Goal: Task Accomplishment & Management: Manage account settings

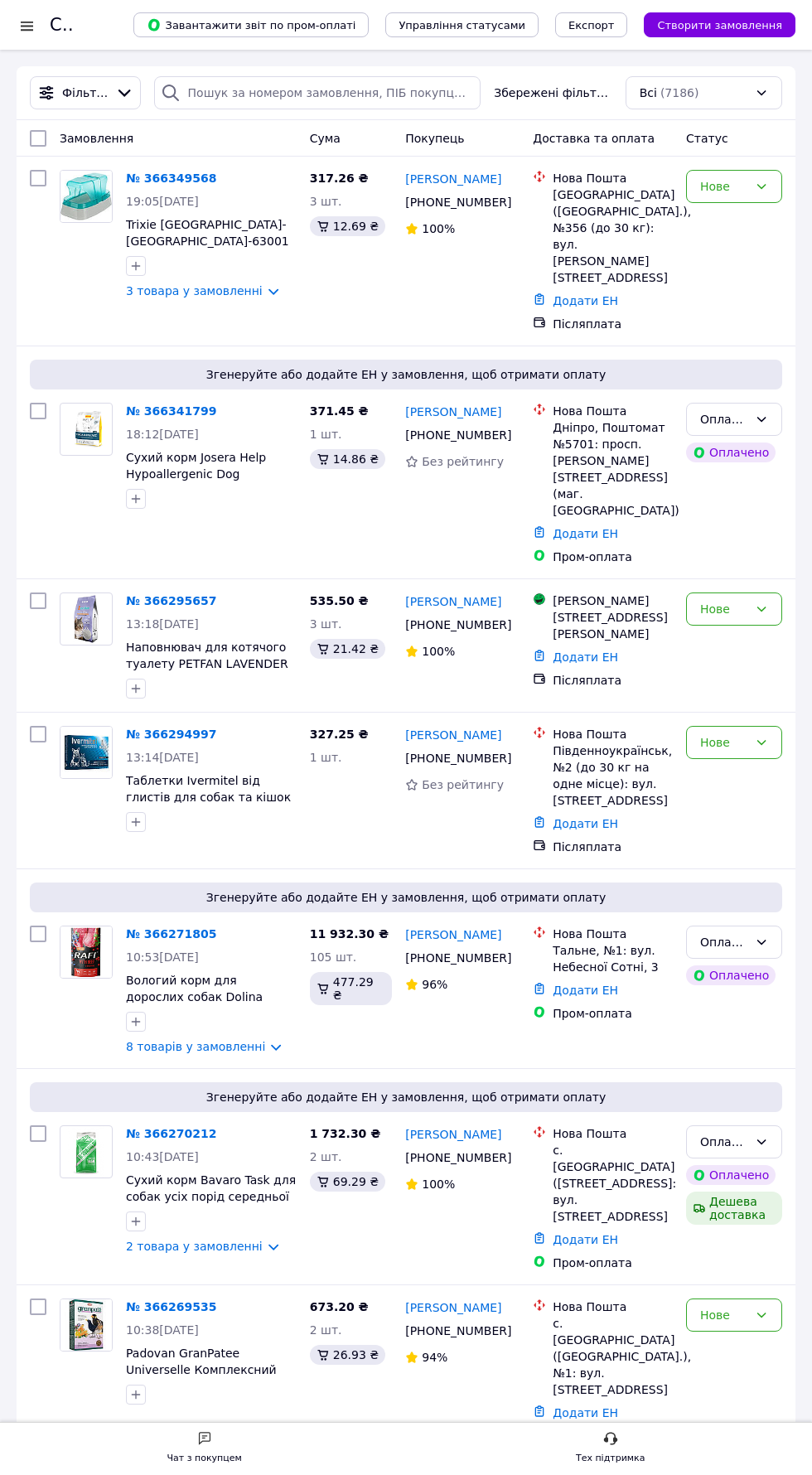
click at [207, 1459] on div "Чат з покупцем" at bounding box center [205, 1459] width 75 height 17
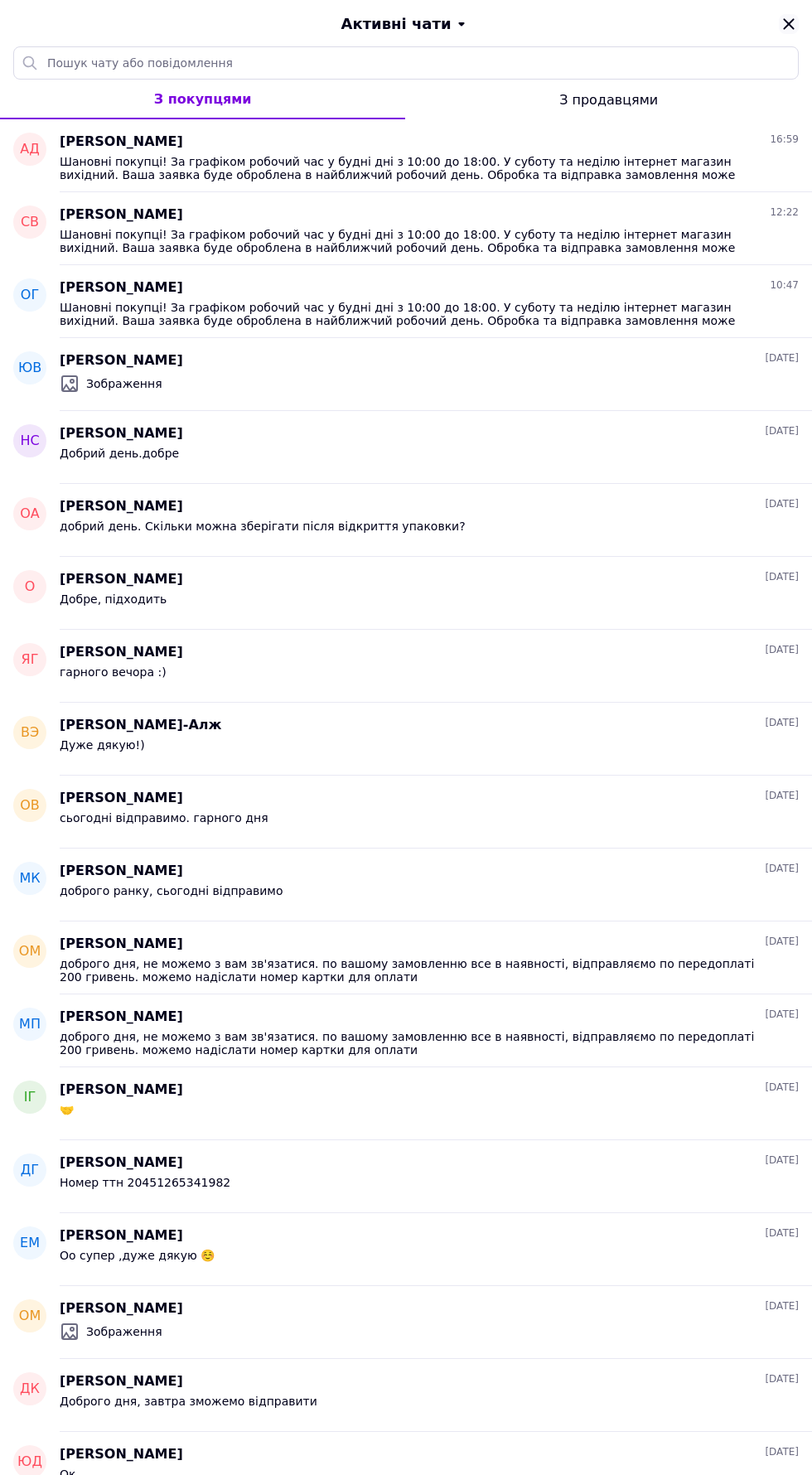
click at [789, 27] on icon "Закрити" at bounding box center [789, 23] width 20 height 20
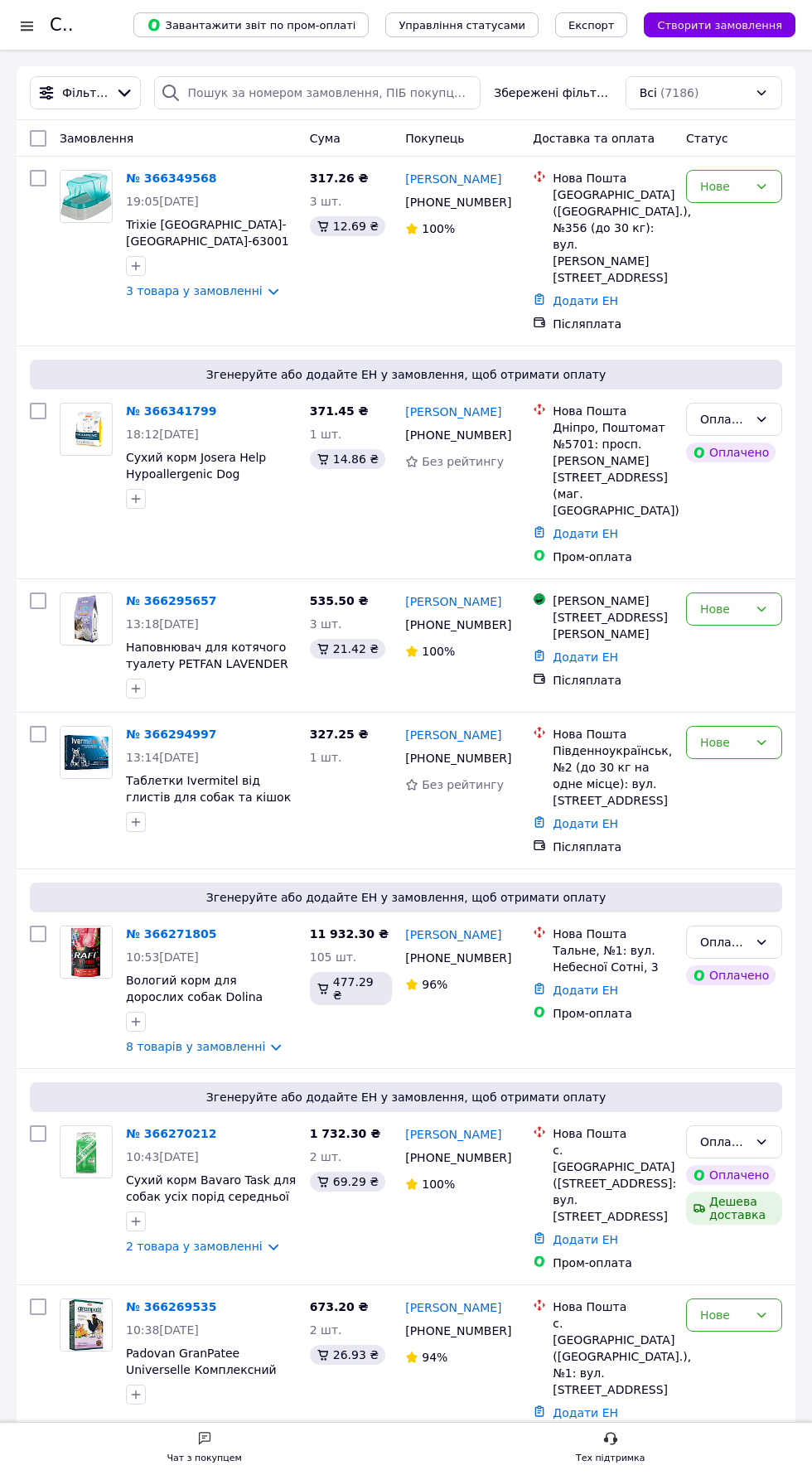
click at [19, 26] on div at bounding box center [27, 26] width 21 height 17
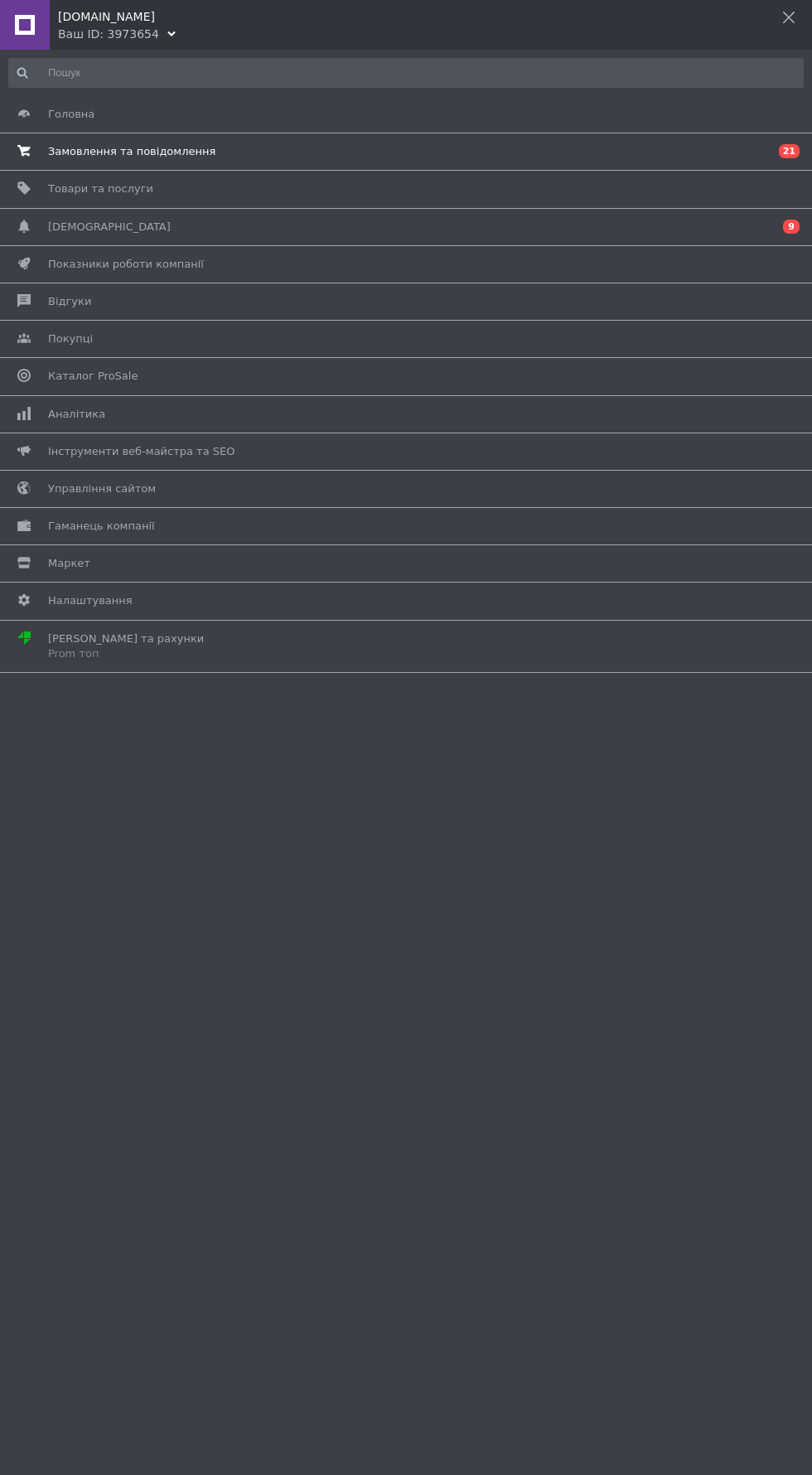
click at [47, 145] on span at bounding box center [24, 152] width 48 height 15
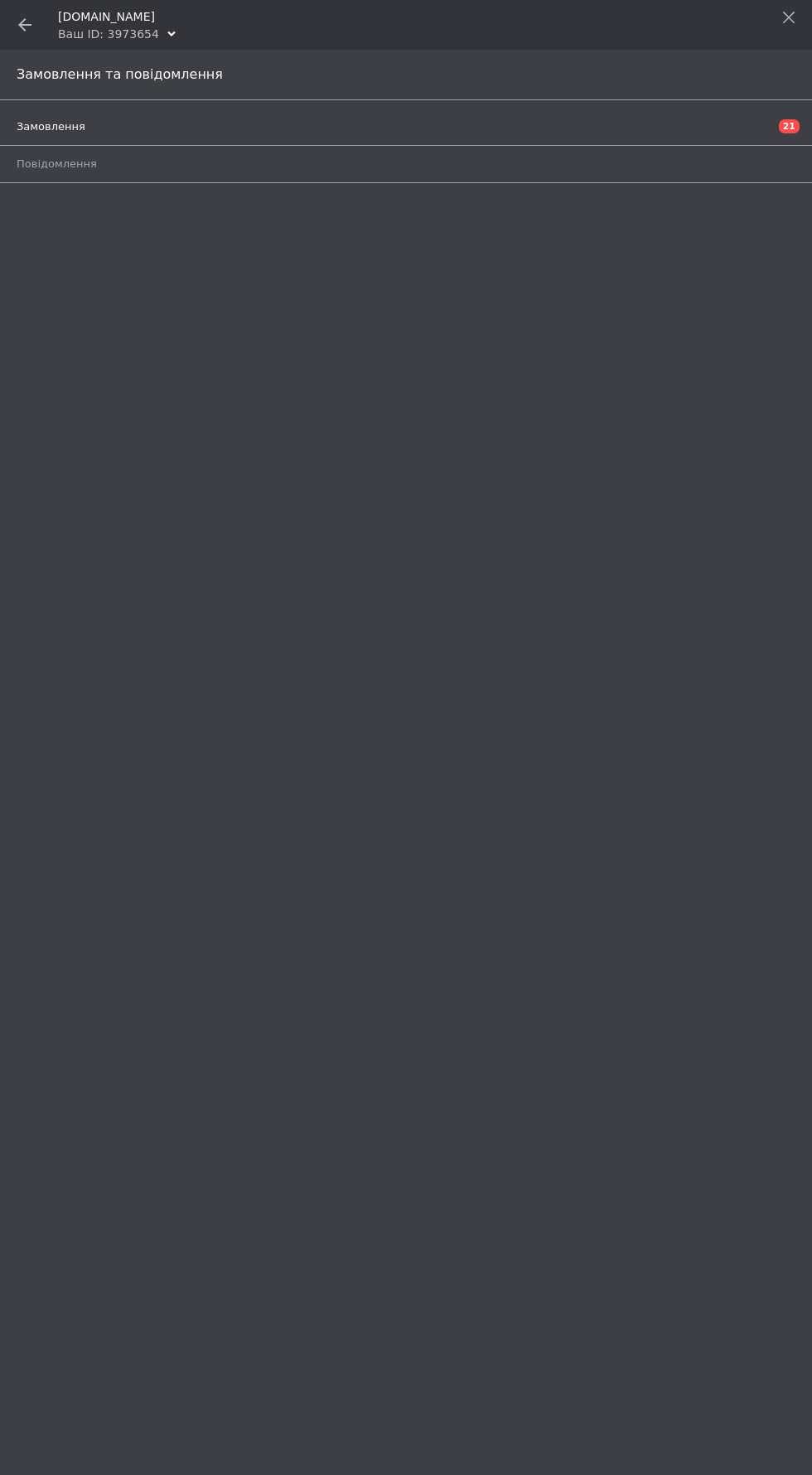
click at [38, 127] on span "Замовлення" at bounding box center [51, 127] width 69 height 15
